Goal: Task Accomplishment & Management: Manage account settings

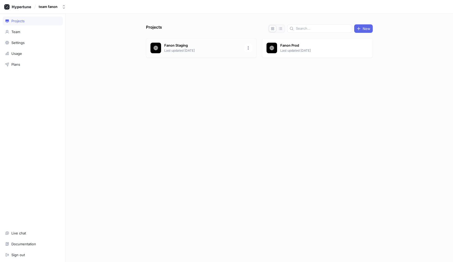
click at [215, 47] on p "Fanon Staging" at bounding box center [202, 45] width 77 height 5
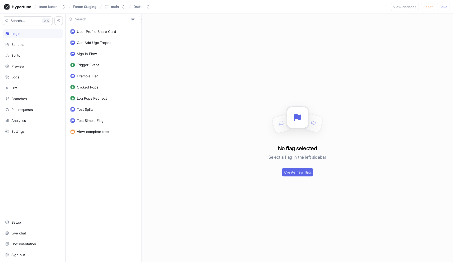
click at [20, 217] on div "Search... K Logic Schema Splits Preview Logs Diff Branches Pull requests Analyt…" at bounding box center [33, 138] width 66 height 248
click at [25, 223] on div "Setup" at bounding box center [32, 222] width 55 height 4
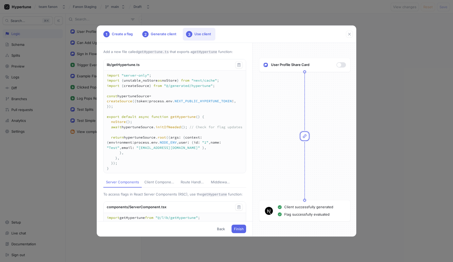
click at [188, 148] on textarea "import "server-only"; import { unstable_noStore as noStore } from "next/cache";…" at bounding box center [175, 122] width 142 height 103
click at [200, 144] on textarea "import "server-only"; import { unstable_noStore as noStore } from "next/cache";…" at bounding box center [175, 122] width 142 height 103
click at [195, 100] on textarea "import "server-only"; import { unstable_noStore as noStore } from "next/cache";…" at bounding box center [175, 122] width 142 height 103
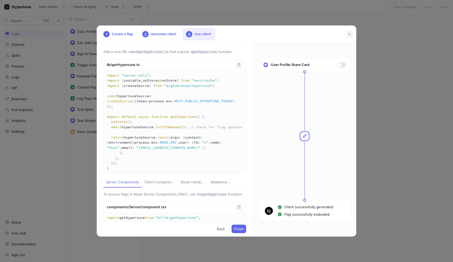
click at [348, 35] on icon "button" at bounding box center [350, 34] width 4 height 4
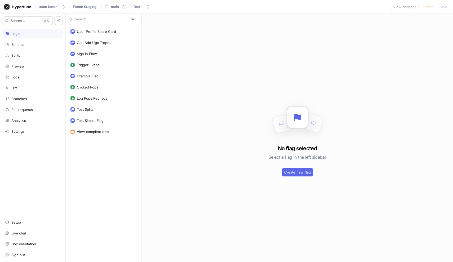
click at [22, 126] on div "Search... K Logic Schema Splits Preview Logs Diff Branches Pull requests Analyt…" at bounding box center [33, 138] width 66 height 248
click at [22, 127] on div "Settings" at bounding box center [33, 131] width 60 height 9
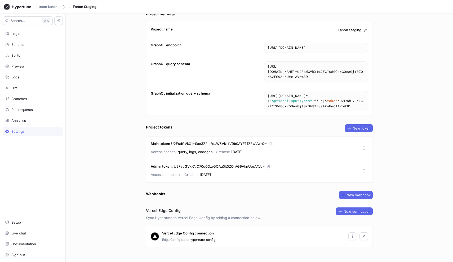
scroll to position [13, 0]
drag, startPoint x: 171, startPoint y: 138, endPoint x: 266, endPoint y: 137, distance: 95.2
click at [266, 142] on p "Main token : U2FsdGVkX1+Sae3Z2mFqJW5Vk+fV9b0AYF14ZEwVwrQ=" at bounding box center [209, 144] width 116 height 5
copy p "U2FsdGVkX1+Sae3Z2mFqJW5Vk+fV9b0AYF14ZEwVwrQ="
